Goal: Task Accomplishment & Management: Complete application form

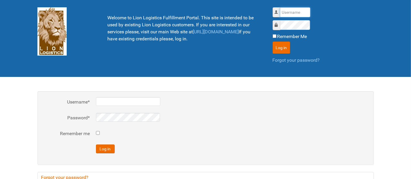
click at [302, 11] on input "Username" at bounding box center [295, 12] width 30 height 10
type input "al"
click at [273, 42] on button "Log in" at bounding box center [282, 48] width 18 height 12
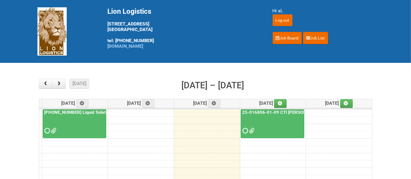
click at [275, 124] on div at bounding box center [272, 125] width 62 height 19
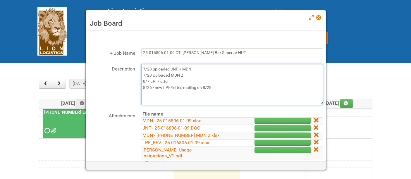
click at [226, 86] on textarea "7/28 uploaded JNF + MDN 7/28 Uploaded MDN 2 8/7 LPF/letter 8/26 - new LPF/lette…" at bounding box center [232, 84] width 182 height 41
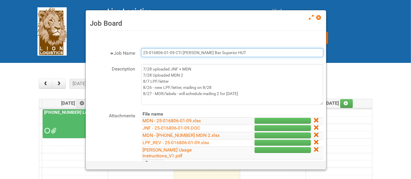
drag, startPoint x: 239, startPoint y: 51, endPoint x: 135, endPoint y: 49, distance: 103.9
click at [136, 49] on div "Job Name 25-016806-01-09 CTI [PERSON_NAME] Bar Superior HUT" at bounding box center [206, 53] width 235 height 10
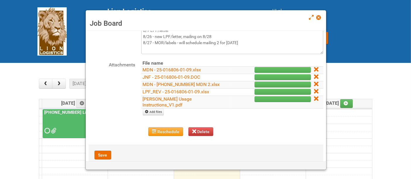
scroll to position [57, 0]
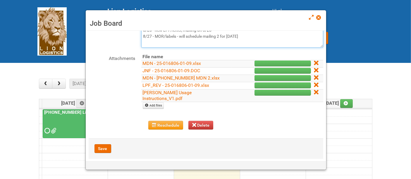
drag, startPoint x: 244, startPoint y: 37, endPoint x: 180, endPoint y: 37, distance: 64.1
click at [180, 37] on textarea "7/28 uploaded JNF + MDN 7/28 Uploaded MDN 2 8/7 LPF/letter 8/26 - new LPF/lette…" at bounding box center [232, 27] width 182 height 41
type textarea "7/28 uploaded JNF + MDN 7/28 Uploaded MDN 2 8/7 LPF/letter 8/26 - new LPF/lette…"
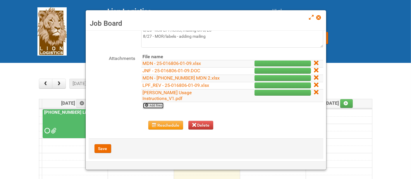
click at [158, 102] on link "Add files" at bounding box center [153, 105] width 21 height 6
type input "C:\fakepath\[PERSON_NAME] - Label File - Lion.xlsx"
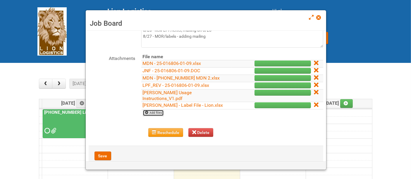
click at [162, 110] on link "Add files" at bounding box center [153, 113] width 21 height 6
type input "C:\fakepath\MOR 25-016806-01-09 Mailing 1.xlsm"
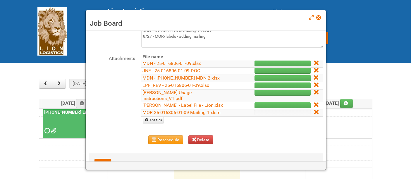
scroll to position [0, 0]
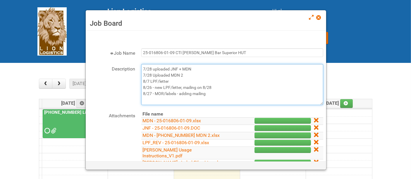
click at [221, 92] on textarea "7/28 uploaded JNF + MDN 7/28 Uploaded MDN 2 8/7 LPF/letter 8/26 - new LPF/lette…" at bounding box center [232, 84] width 182 height 41
type textarea "7/28 uploaded JNF + MDN 7/28 Uploaded MDN 2 8/7 LPF/letter 8/26 - new LPF/lette…"
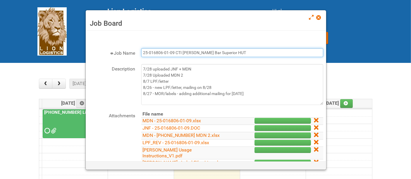
drag, startPoint x: 239, startPoint y: 53, endPoint x: 102, endPoint y: 44, distance: 137.6
click at [102, 44] on form "× Job Name 25-016806-01-09 CTI [PERSON_NAME] Bar Superior HUT Description 7/28 …" at bounding box center [206, 132] width 235 height 197
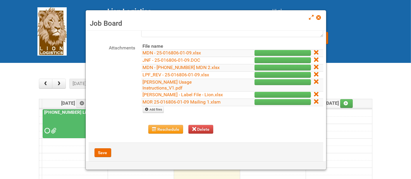
scroll to position [72, 0]
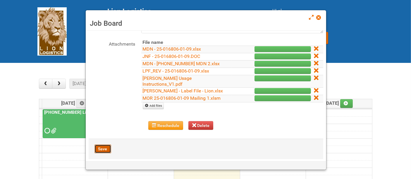
click at [105, 145] on button "Save" at bounding box center [103, 149] width 17 height 9
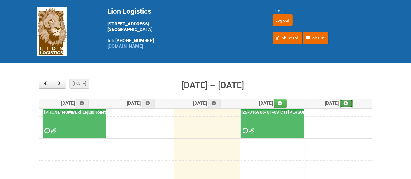
click at [346, 104] on icon at bounding box center [346, 103] width 4 height 4
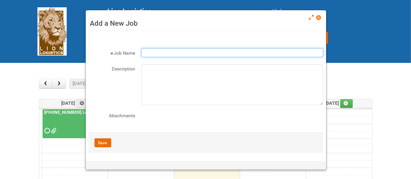
click at [212, 55] on input "Job Name" at bounding box center [232, 52] width 182 height 9
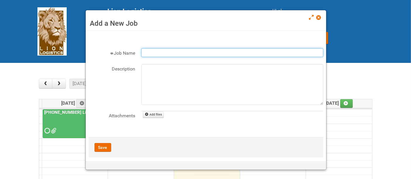
paste input "25-016806-01-09 CTI [PERSON_NAME] Bar Superior HUT"
type input "25-016806-01-09 CTI [PERSON_NAME] Bar Superior HUT - Mailing 2"
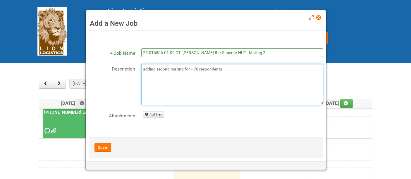
type textarea "adding second mailing for ~70 respondents"
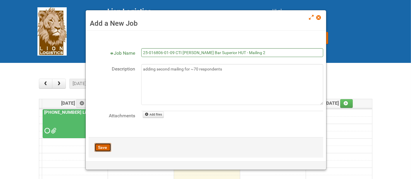
click at [107, 145] on button "Save" at bounding box center [103, 147] width 17 height 9
